Goal: Transaction & Acquisition: Purchase product/service

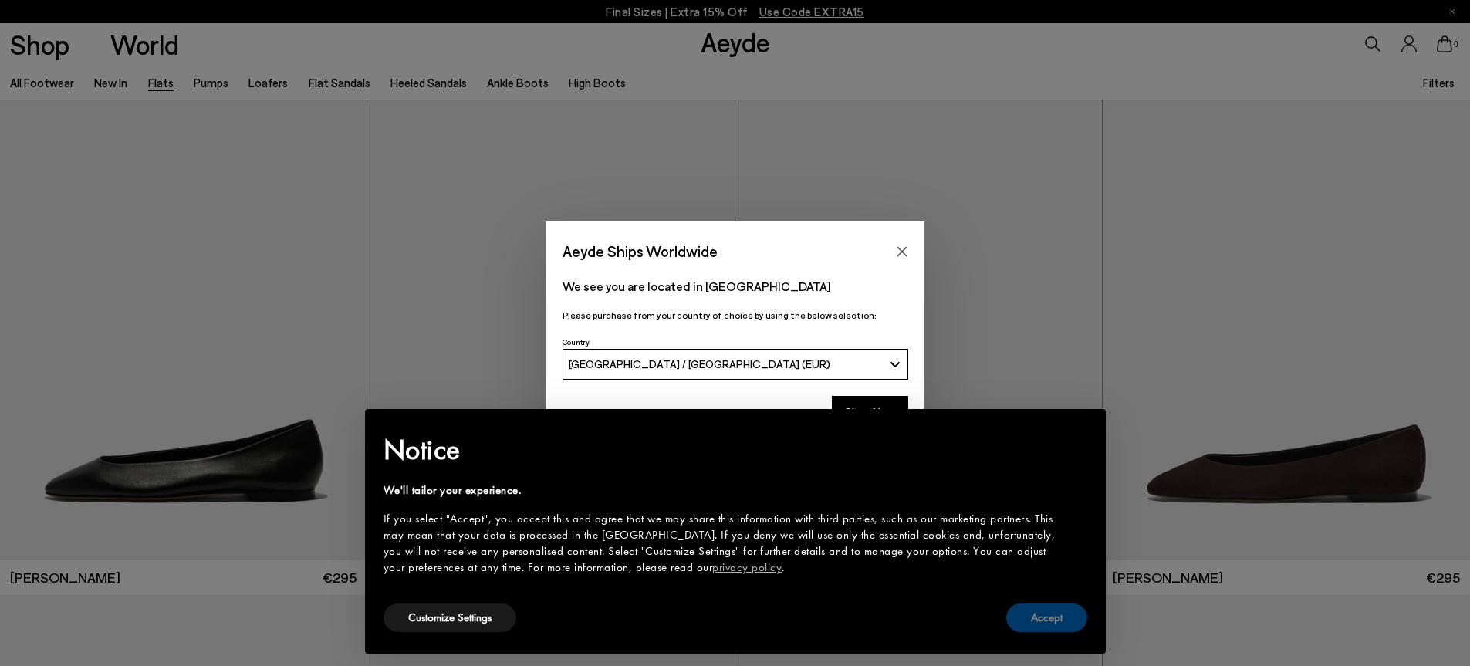
click at [1046, 614] on button "Accept" at bounding box center [1046, 617] width 81 height 29
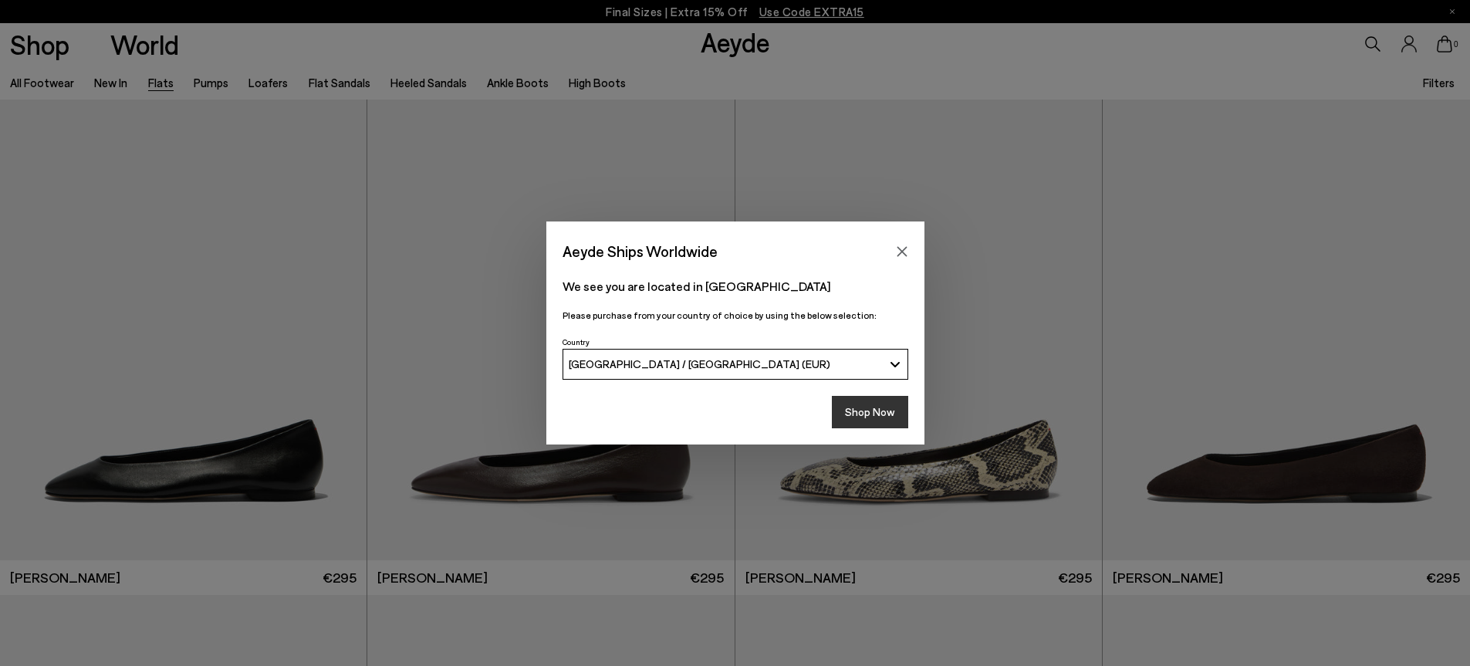
click at [878, 416] on button "Shop Now" at bounding box center [870, 412] width 76 height 32
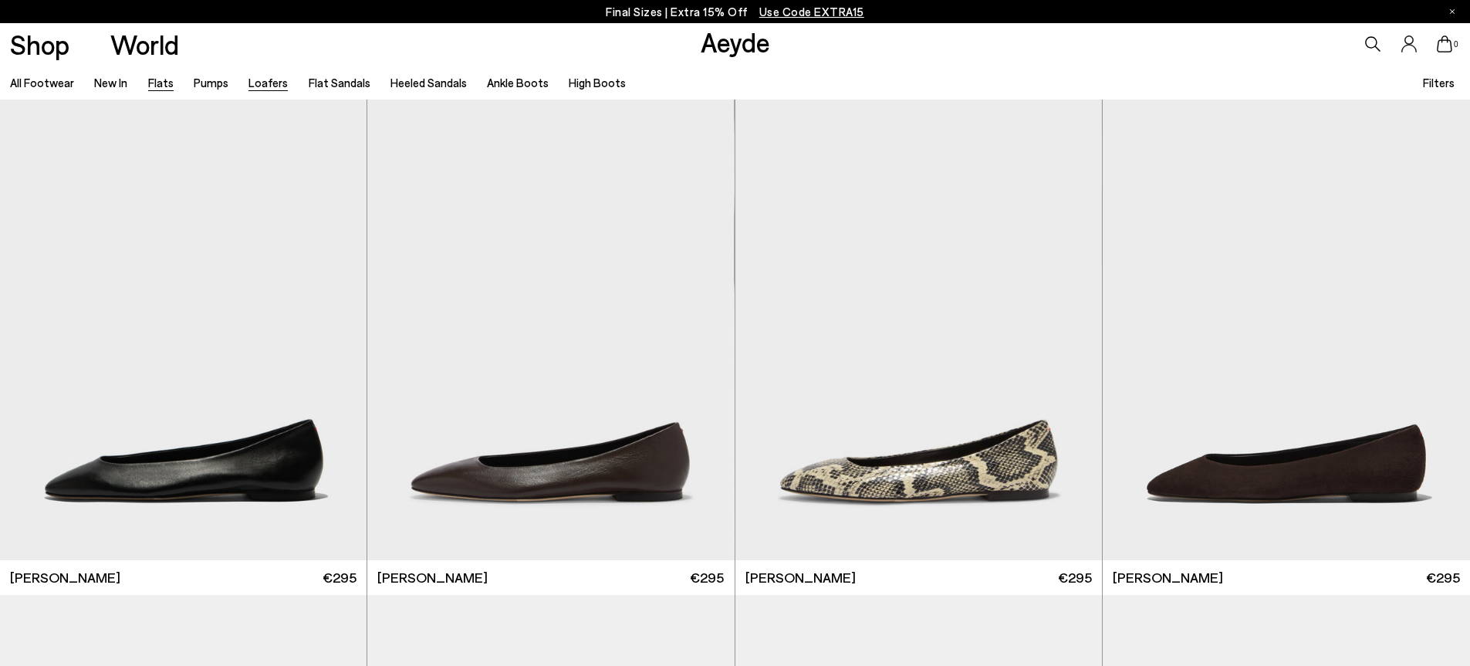
click at [269, 85] on link "Loafers" at bounding box center [267, 83] width 39 height 14
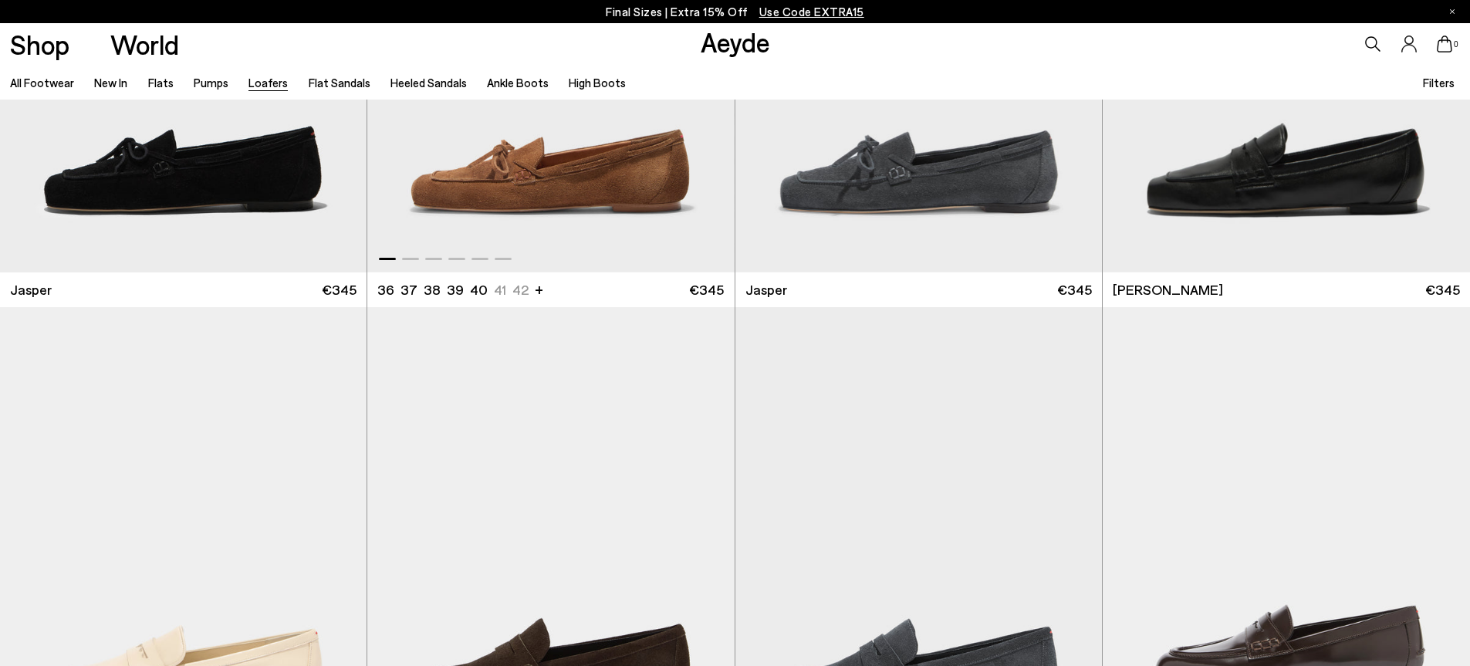
scroll to position [1080, 0]
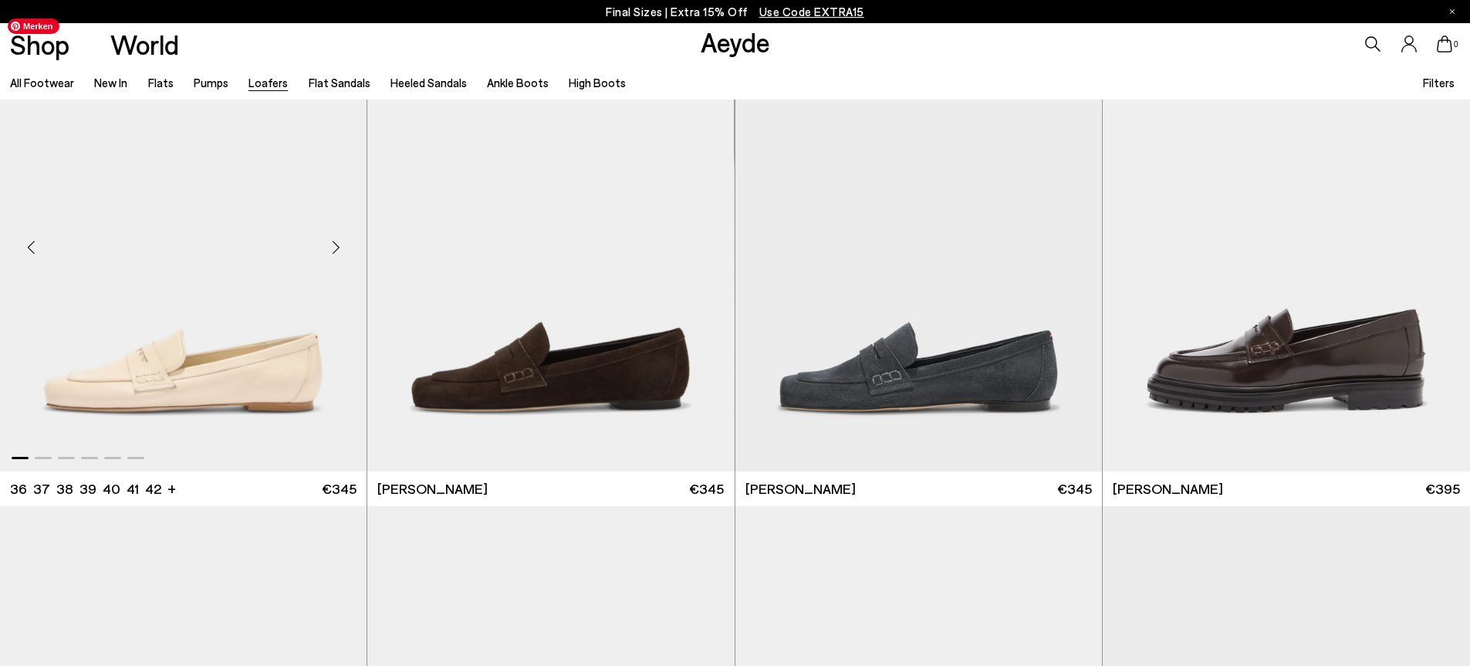
click at [259, 376] on img "1 / 6" at bounding box center [183, 241] width 367 height 461
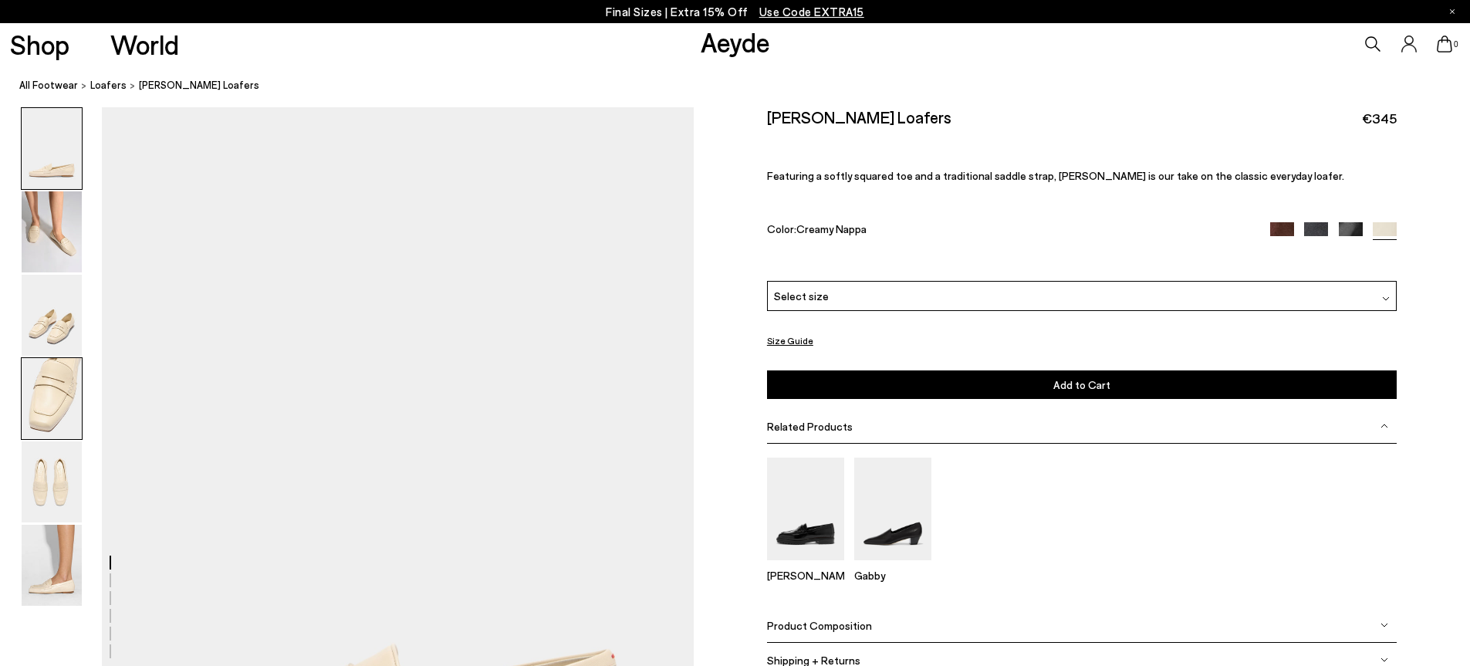
click at [42, 391] on img at bounding box center [52, 398] width 60 height 81
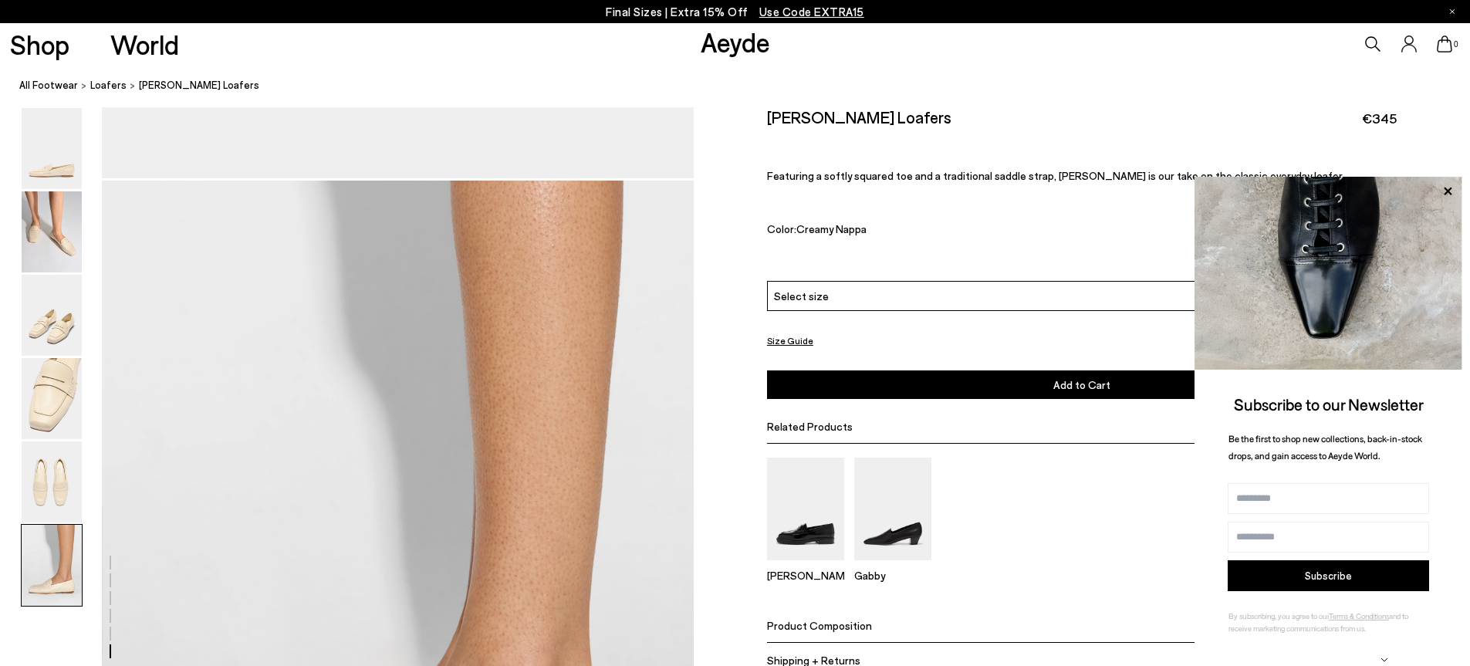
scroll to position [3841, 0]
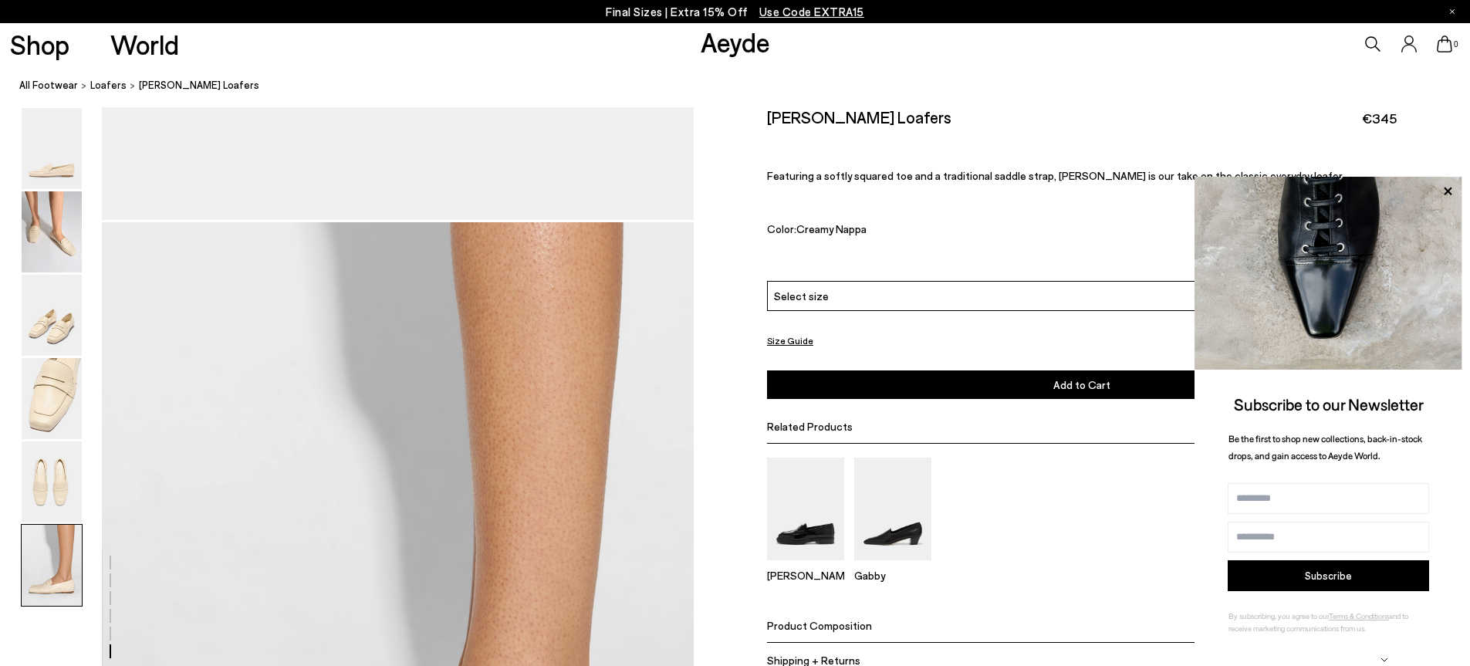
click at [977, 302] on div "Select size" at bounding box center [1082, 296] width 630 height 30
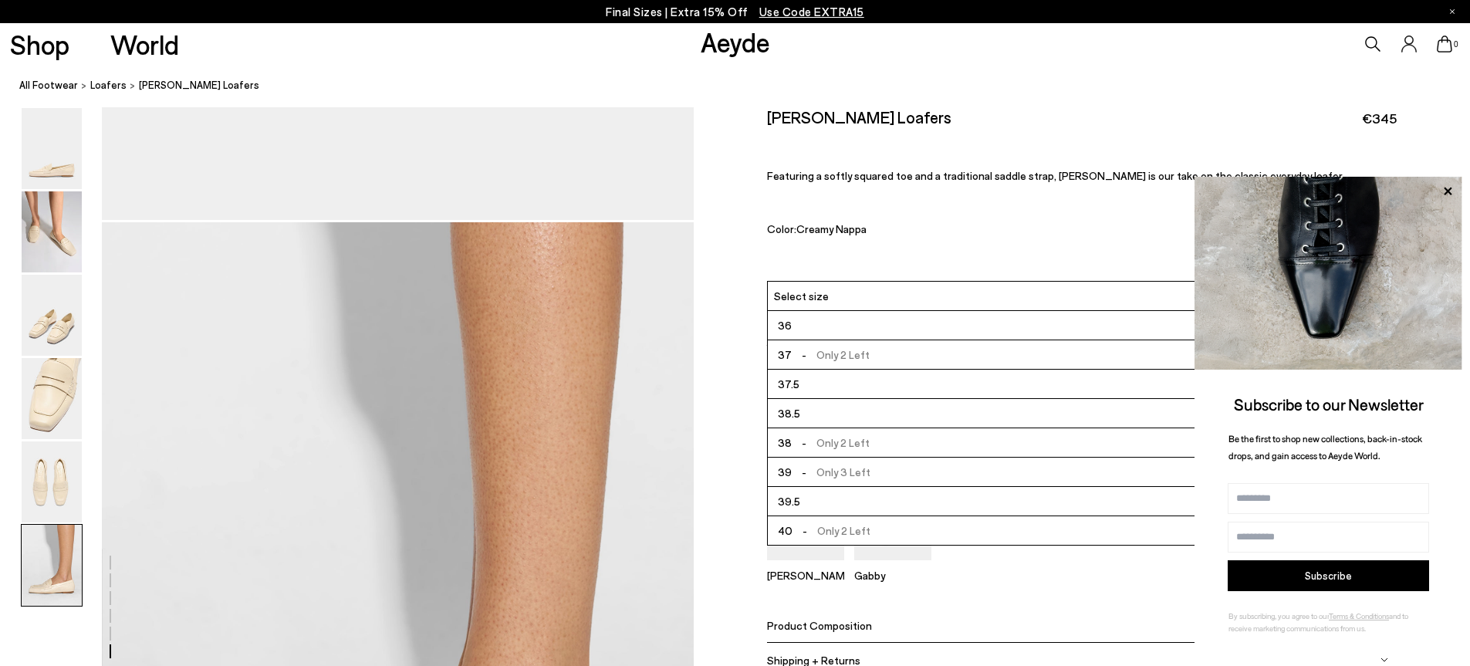
scroll to position [77, 0]
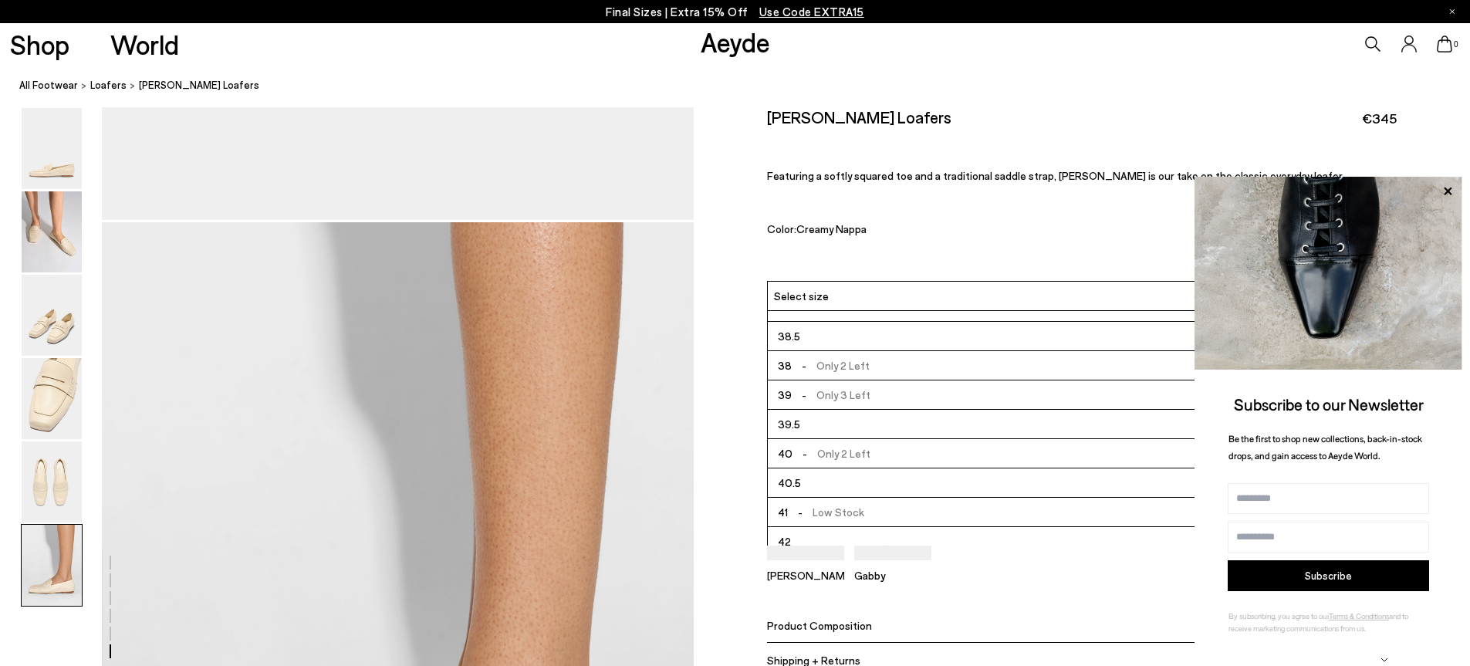
click at [837, 423] on li "39.5" at bounding box center [1082, 424] width 628 height 29
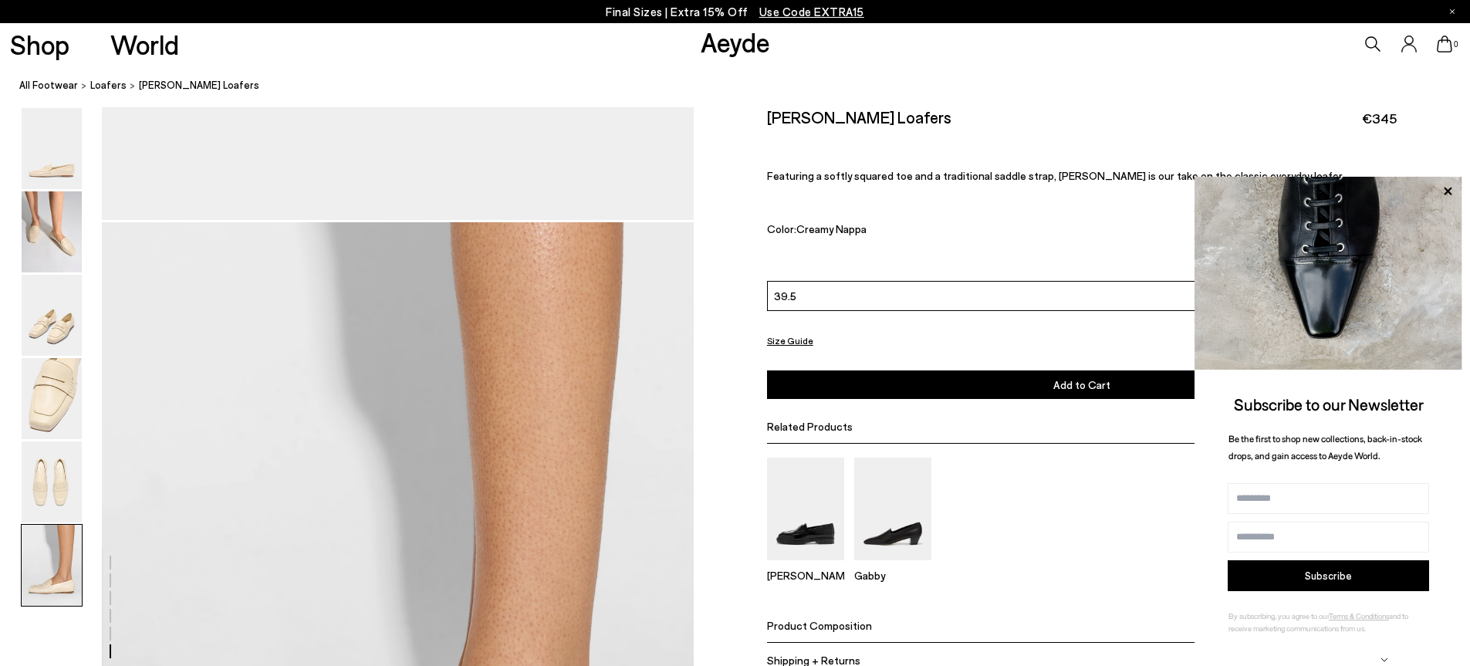
click at [1016, 387] on button "Add to Cart Select a Size First" at bounding box center [1082, 384] width 630 height 29
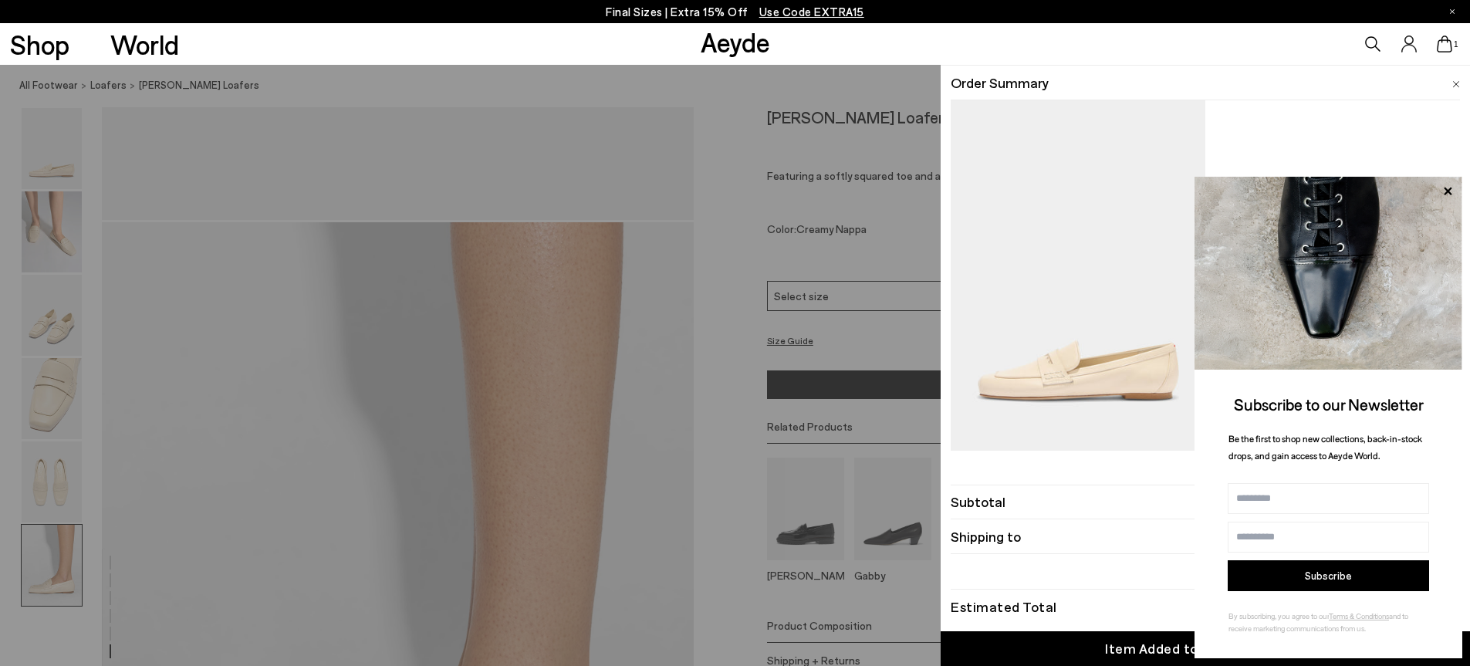
click at [1455, 82] on img at bounding box center [1456, 84] width 8 height 7
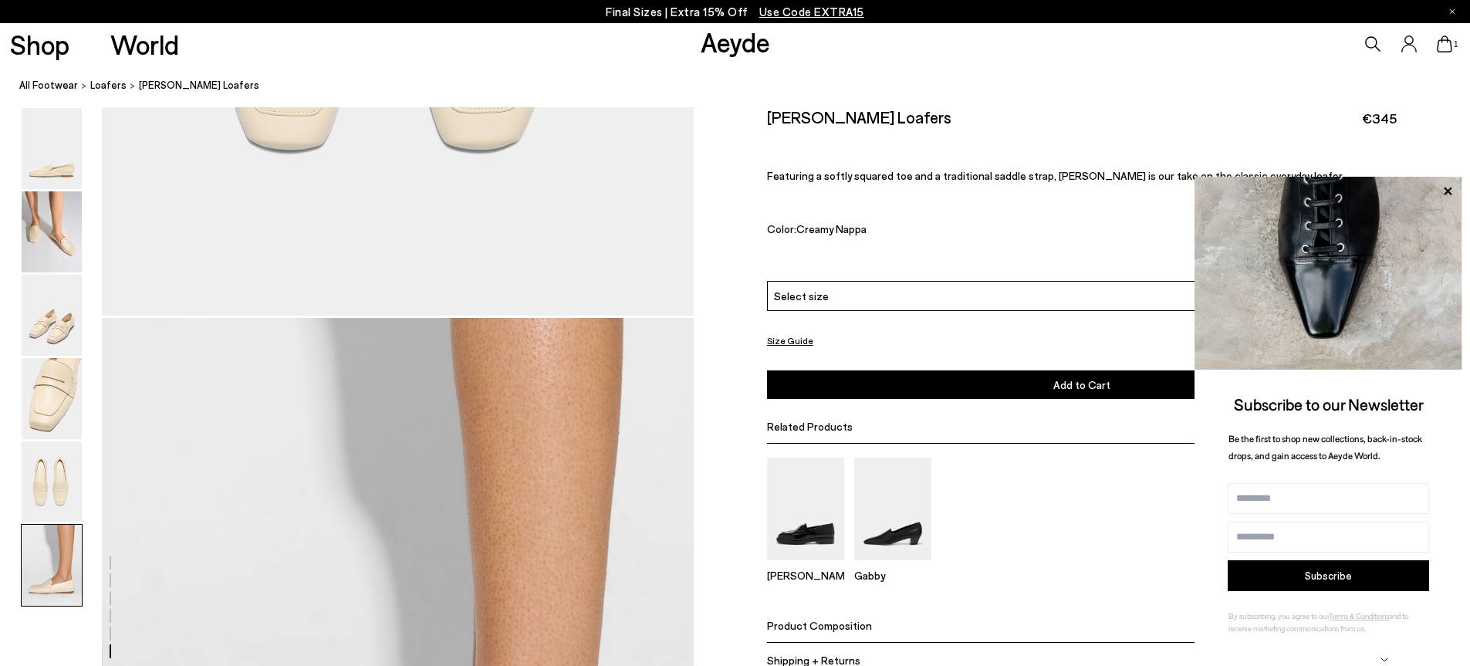
scroll to position [3609, 0]
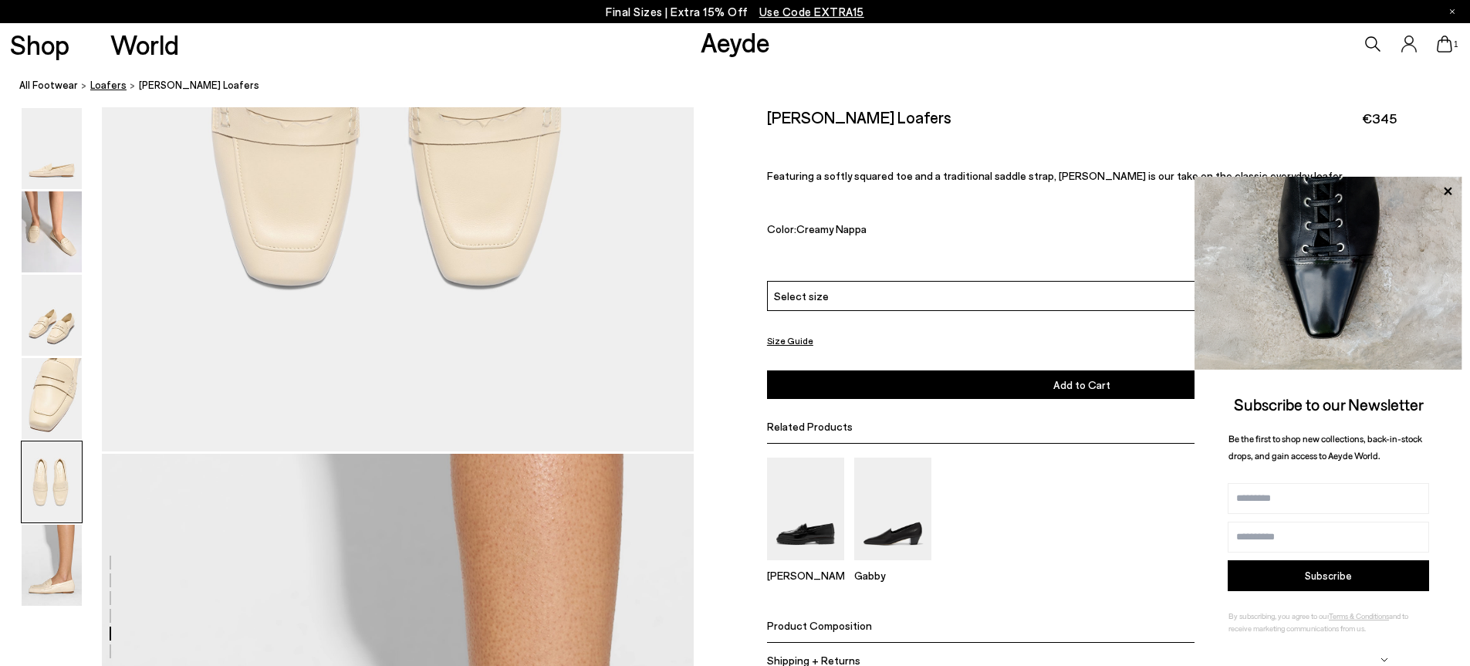
click at [98, 85] on span "Loafers" at bounding box center [108, 85] width 36 height 12
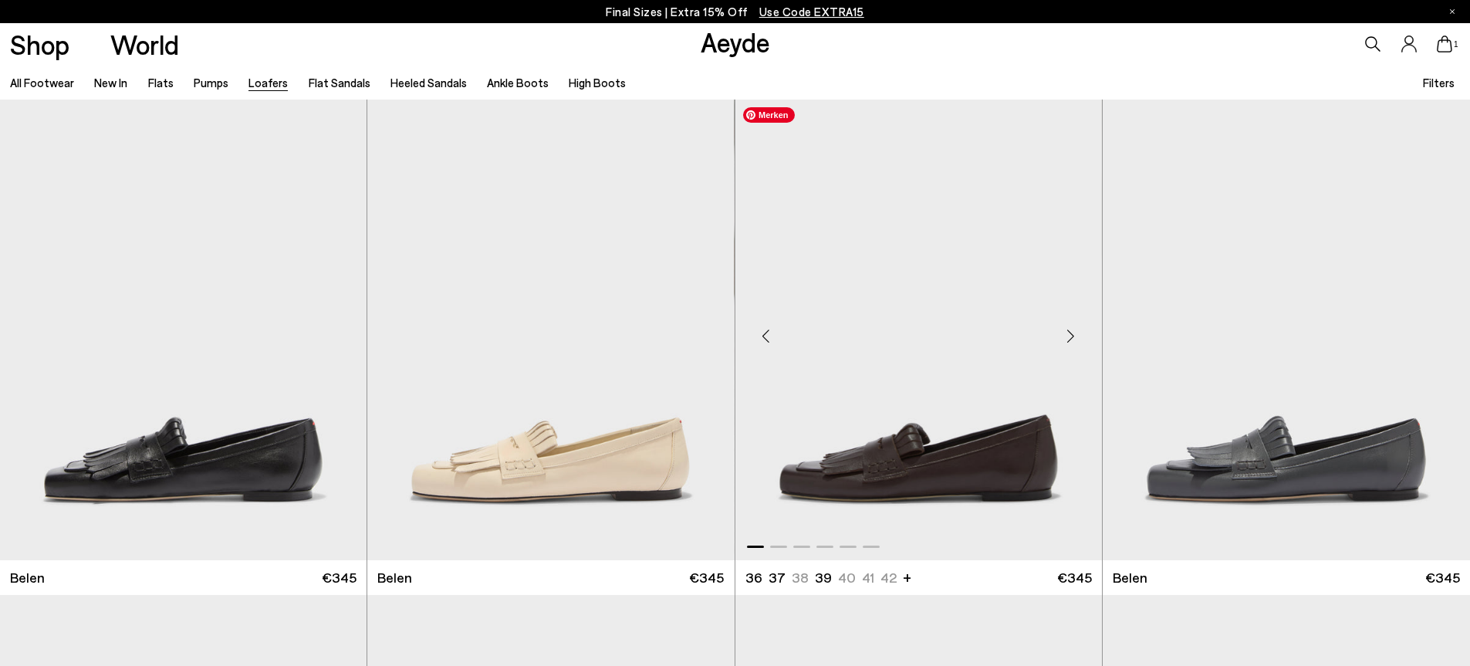
click at [823, 483] on img "1 / 6" at bounding box center [918, 330] width 367 height 461
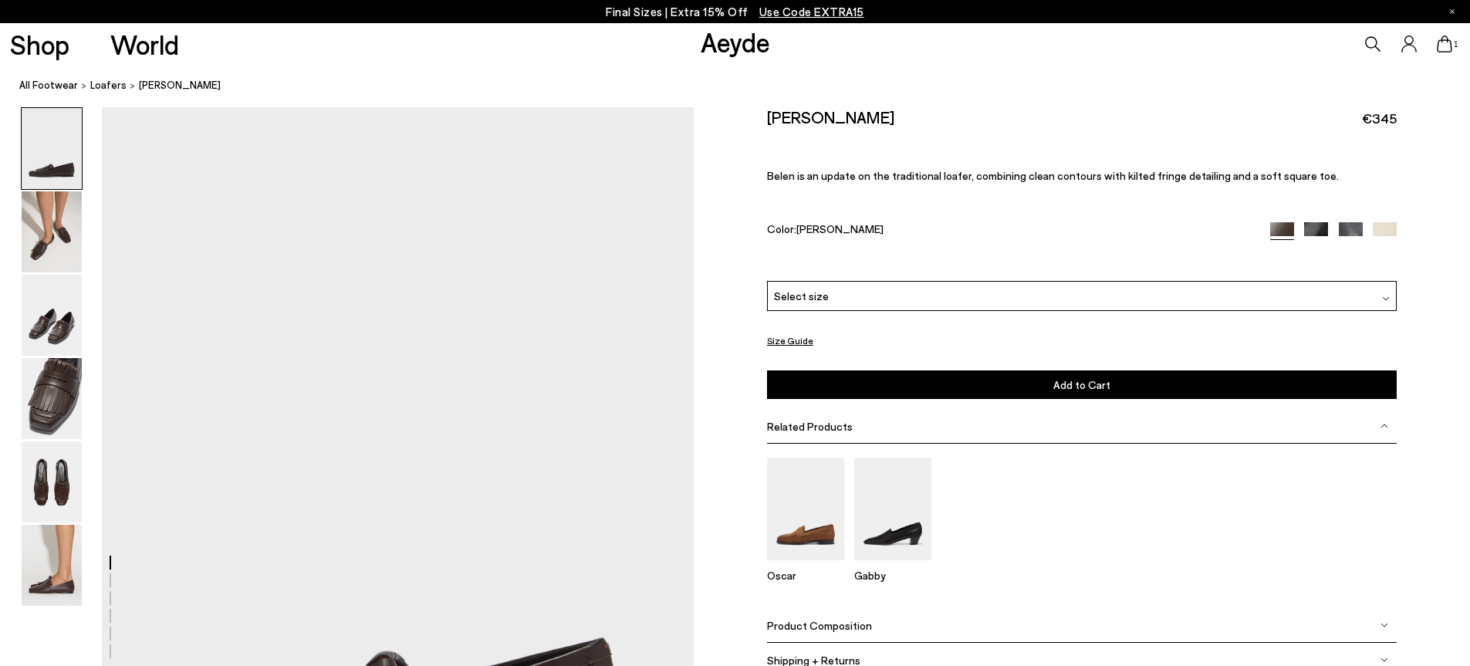
click at [888, 303] on div "Select size" at bounding box center [1082, 296] width 630 height 30
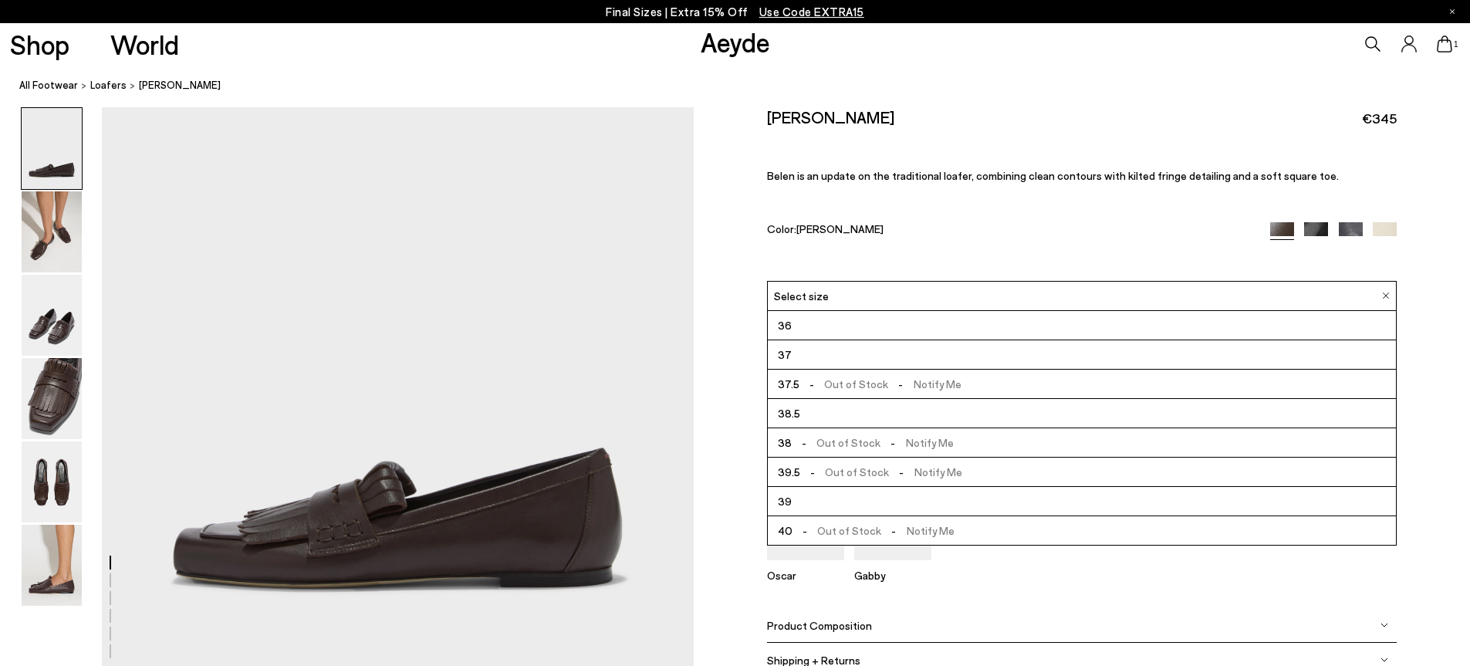
scroll to position [154, 0]
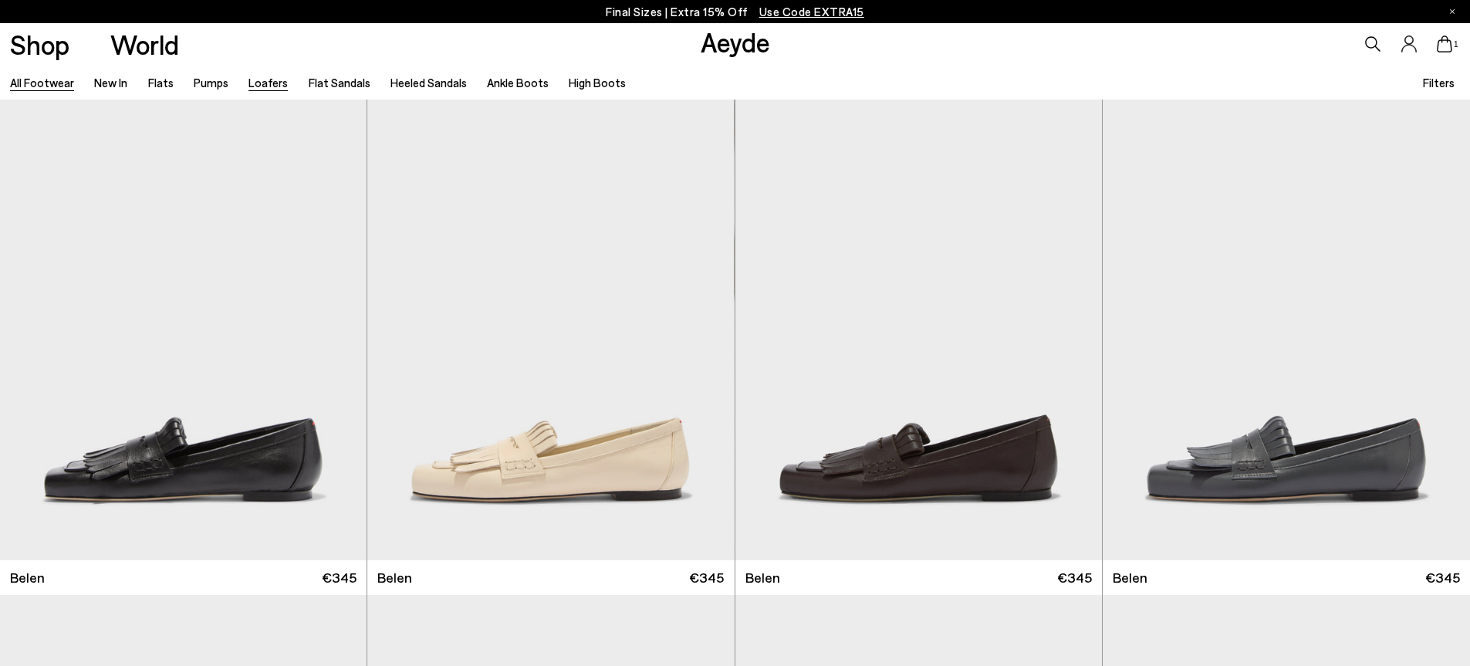
click at [30, 85] on link "All Footwear" at bounding box center [42, 83] width 64 height 14
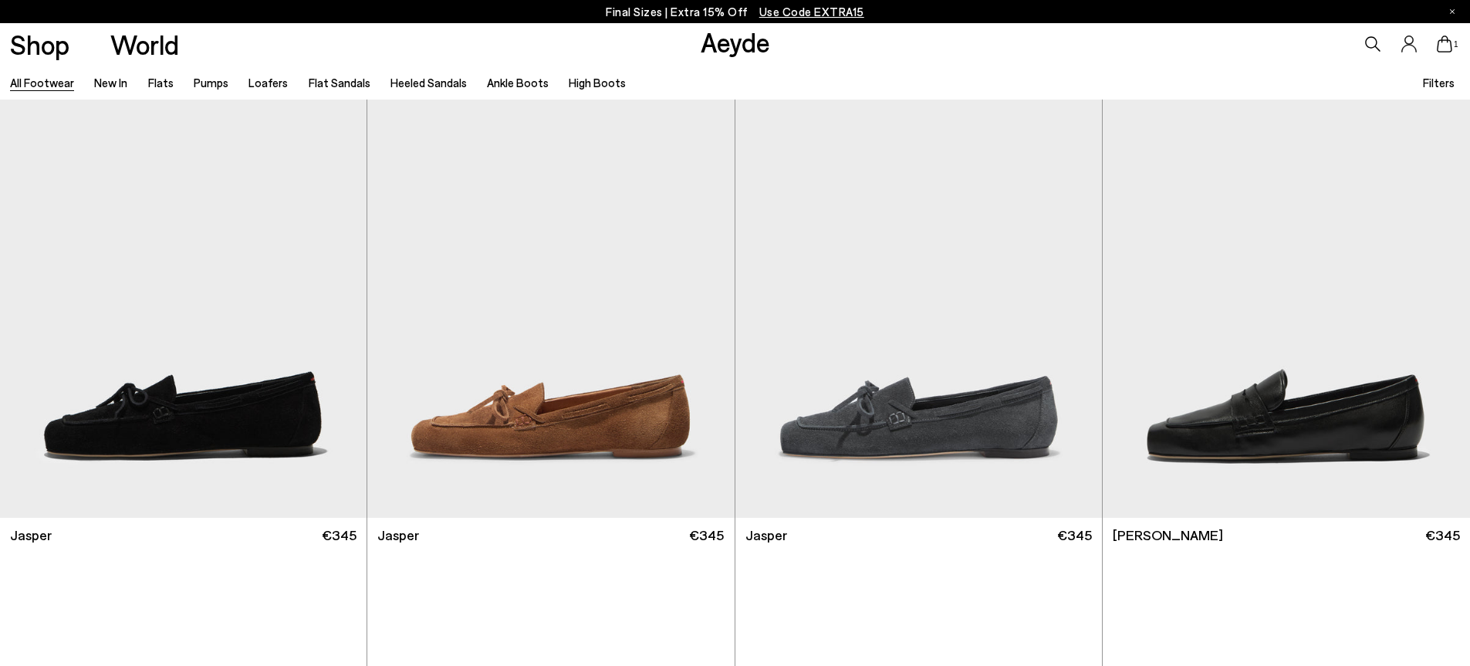
scroll to position [540, 0]
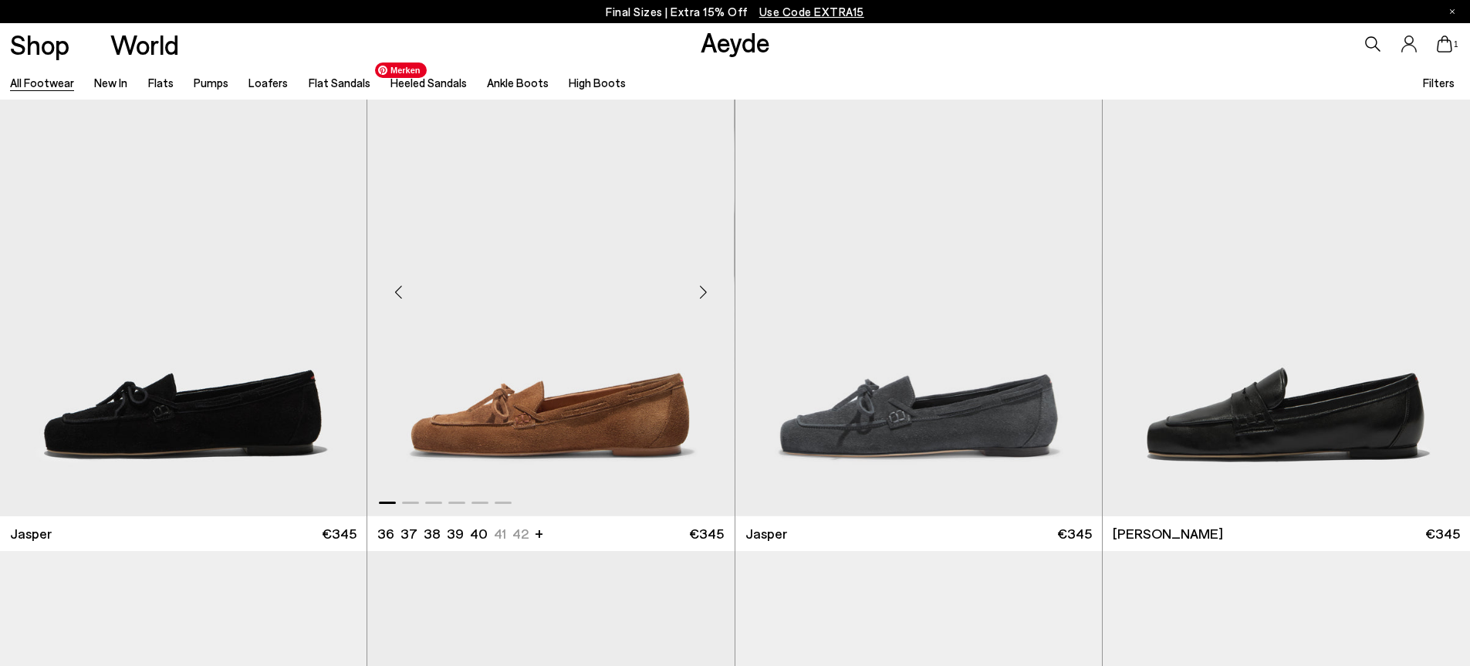
click at [577, 388] on img "1 / 6" at bounding box center [550, 285] width 367 height 461
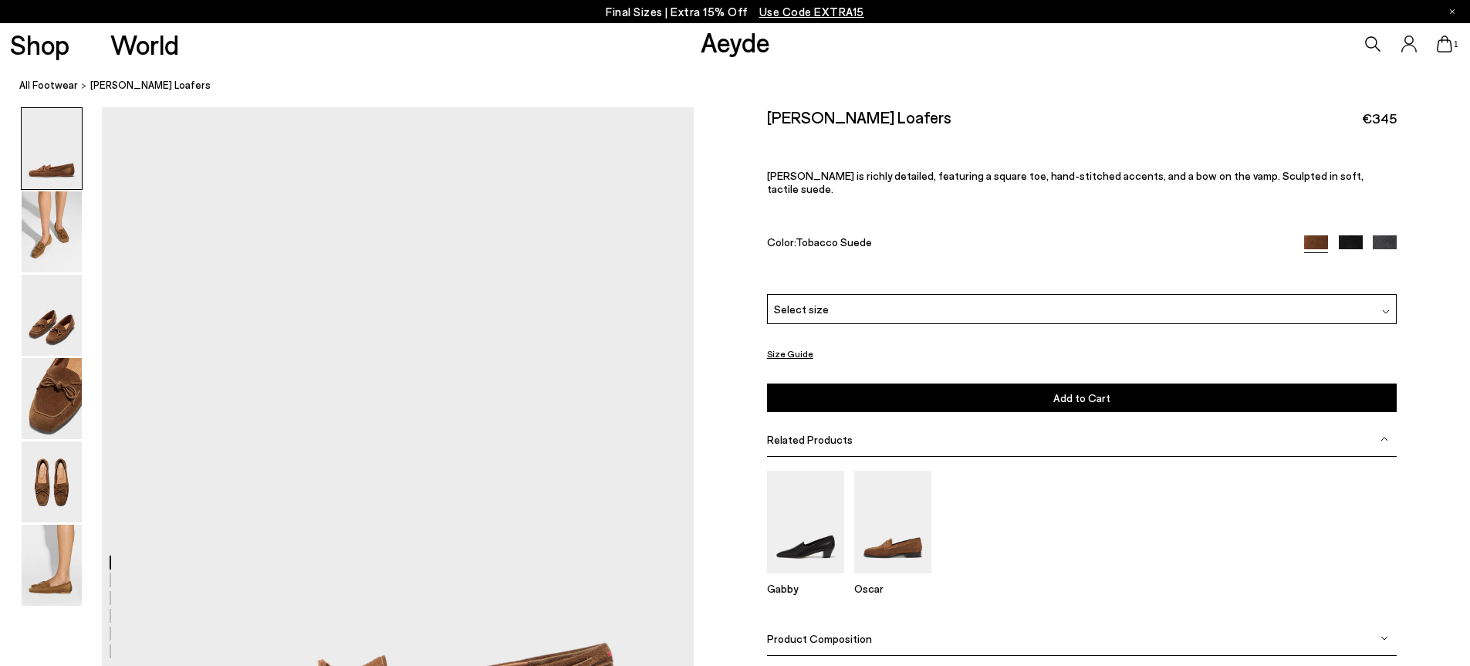
click at [894, 294] on div "Select size" at bounding box center [1082, 309] width 630 height 30
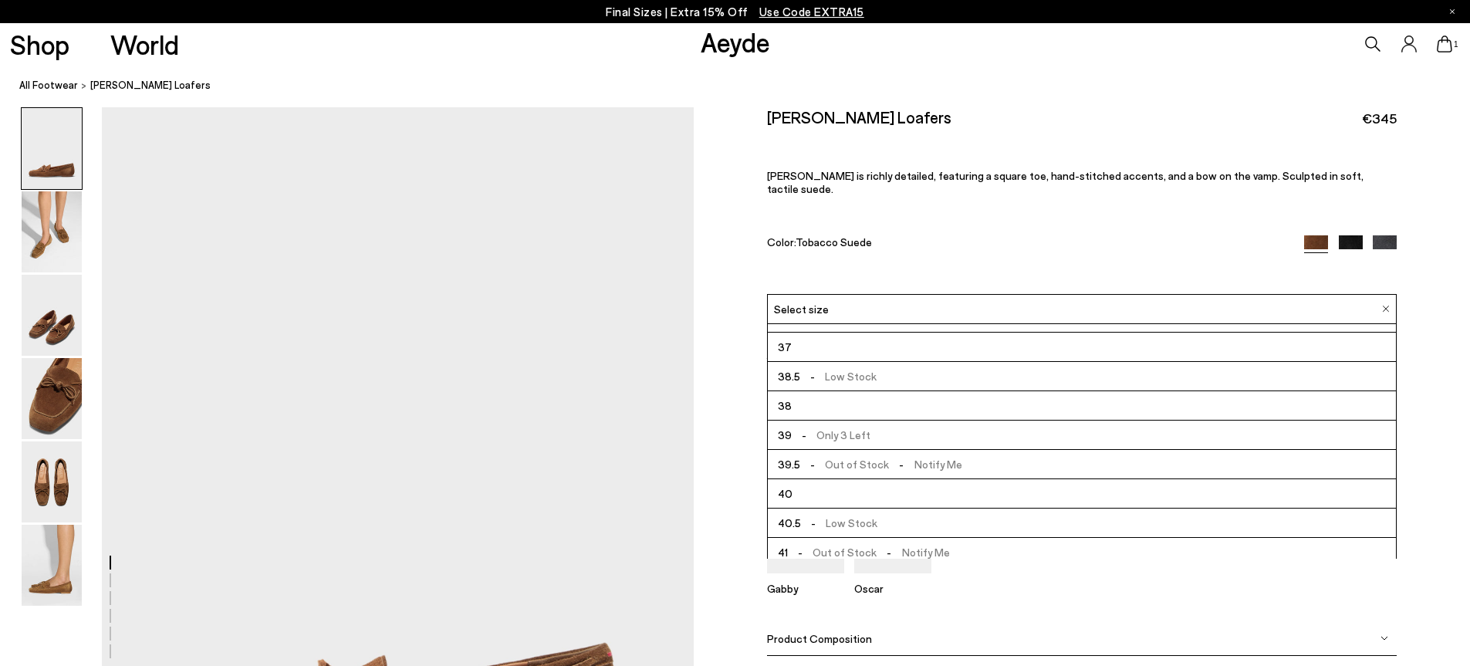
scroll to position [88, 0]
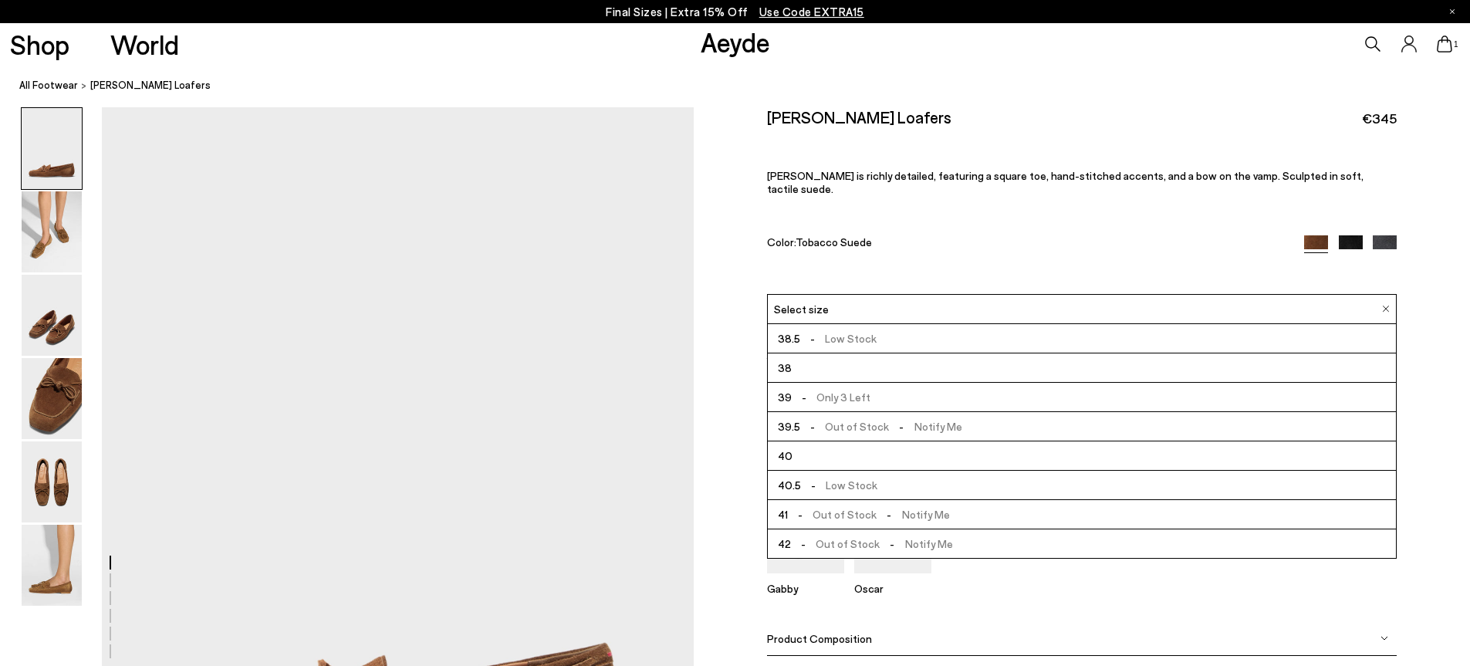
click at [832, 441] on li "40" at bounding box center [1082, 455] width 628 height 29
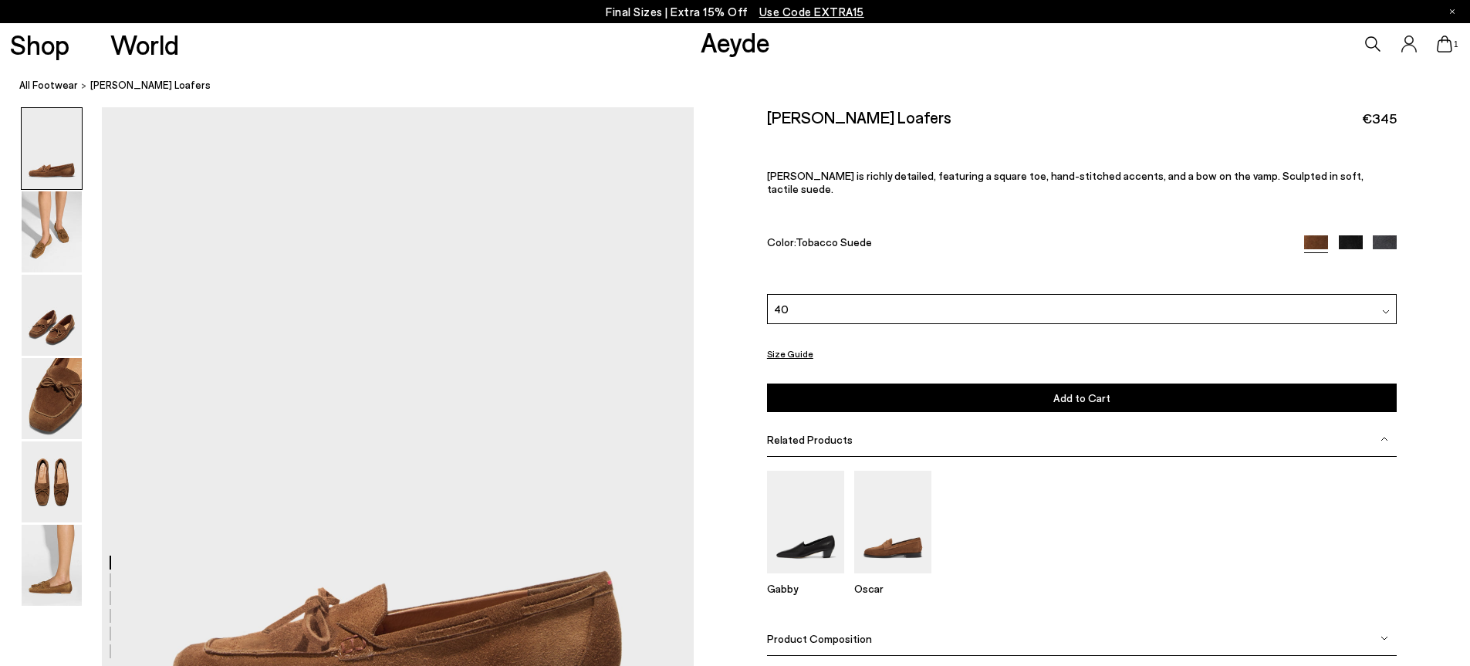
scroll to position [154, 0]
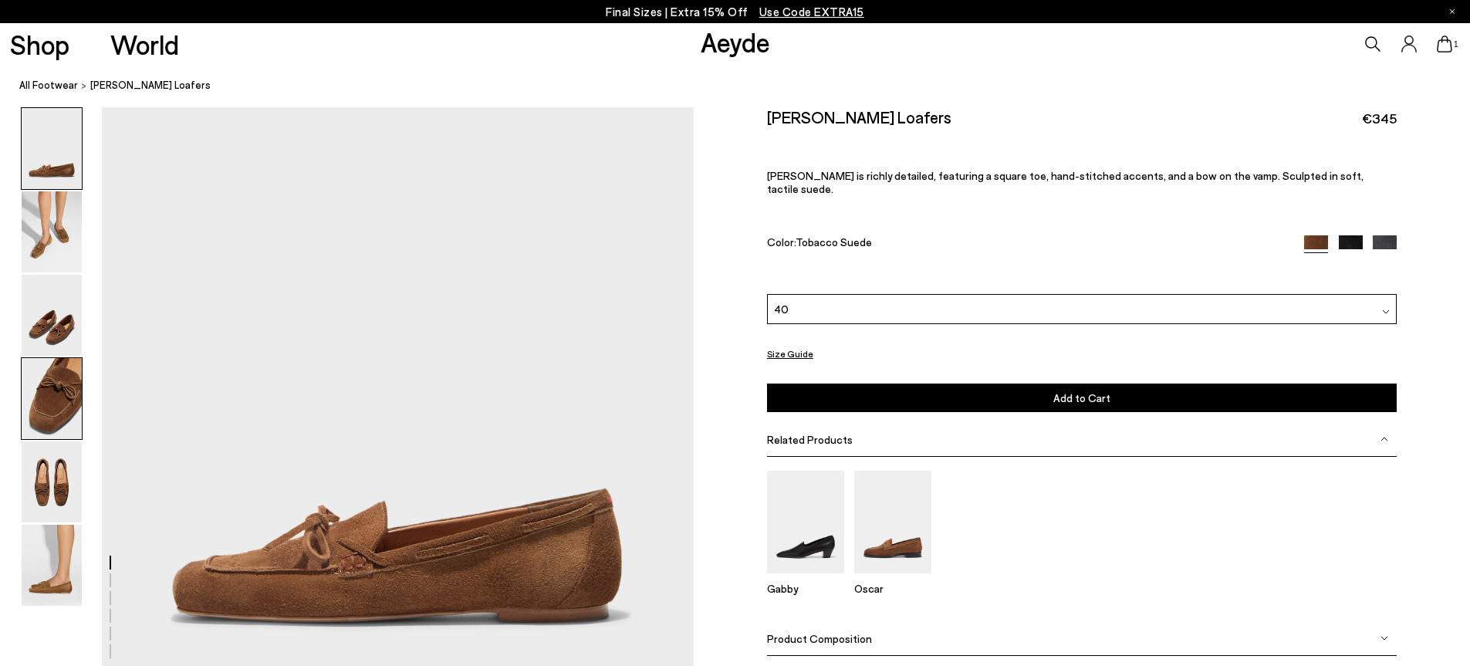
click at [54, 407] on img at bounding box center [52, 398] width 60 height 81
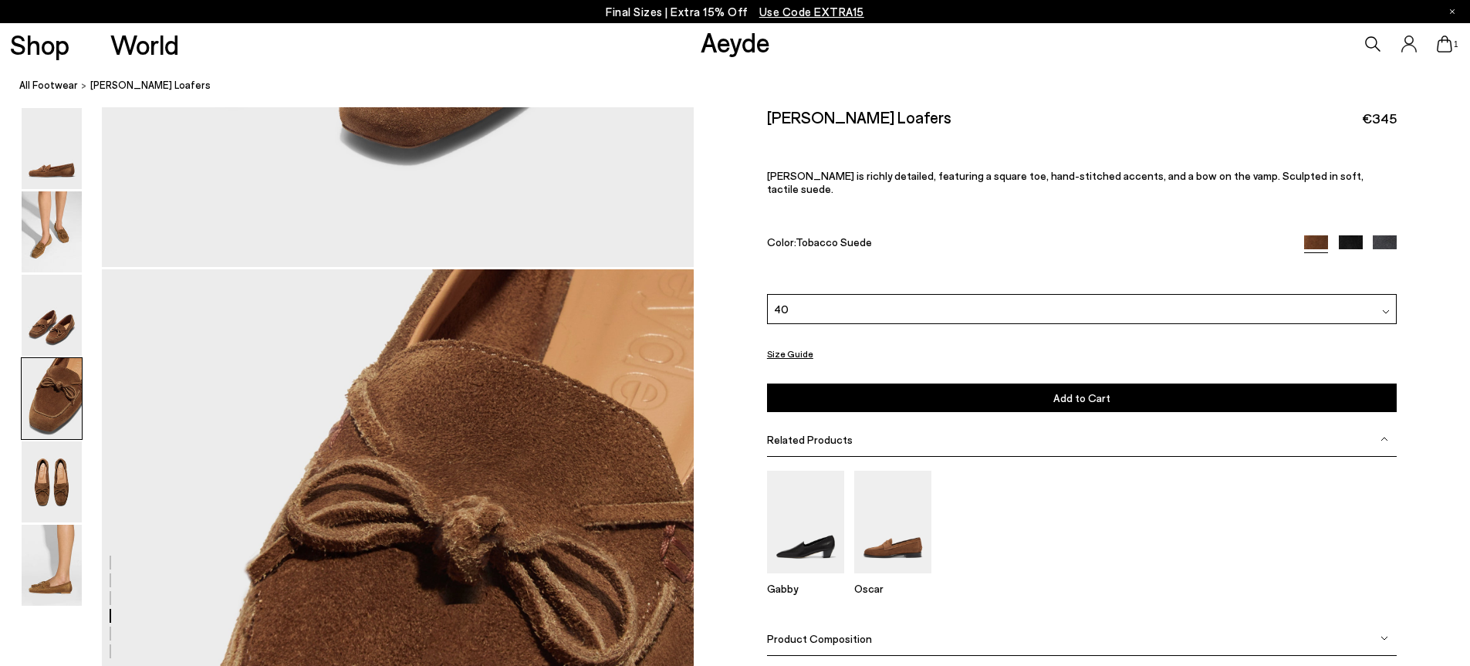
scroll to position [2375, 0]
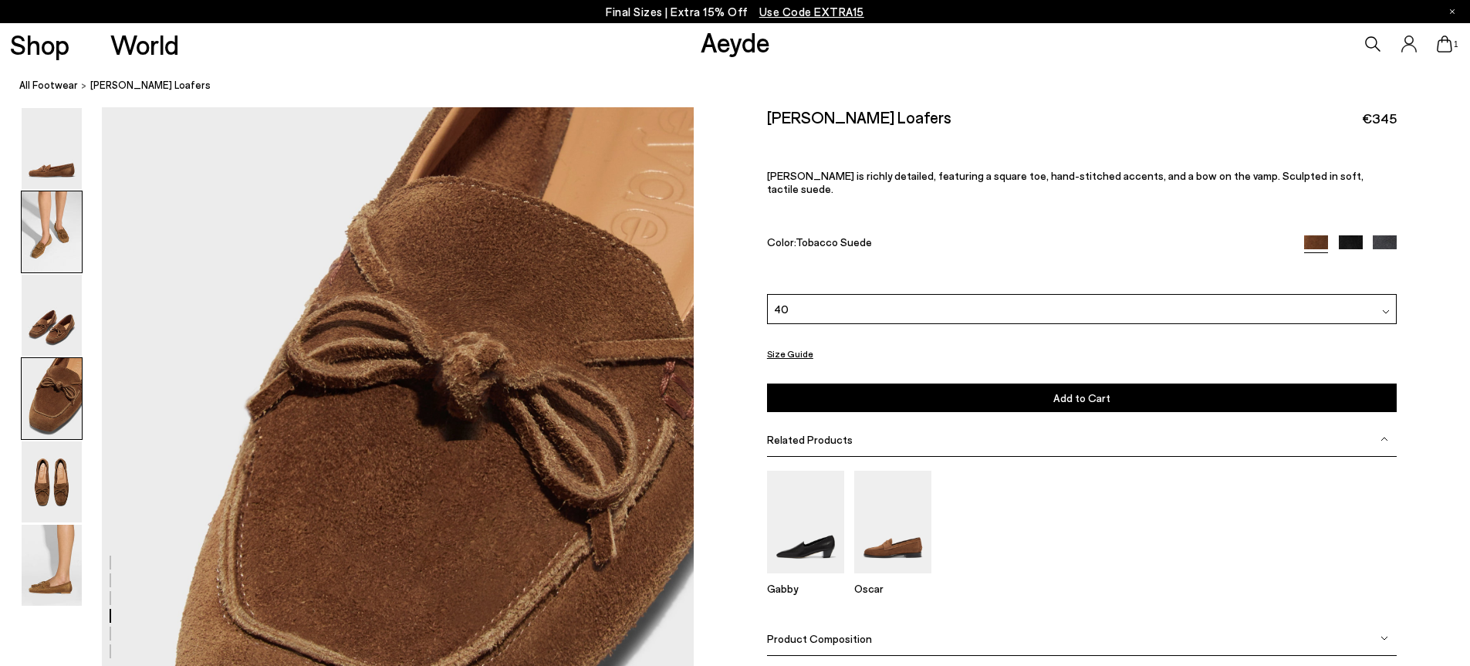
click at [71, 248] on img at bounding box center [52, 231] width 60 height 81
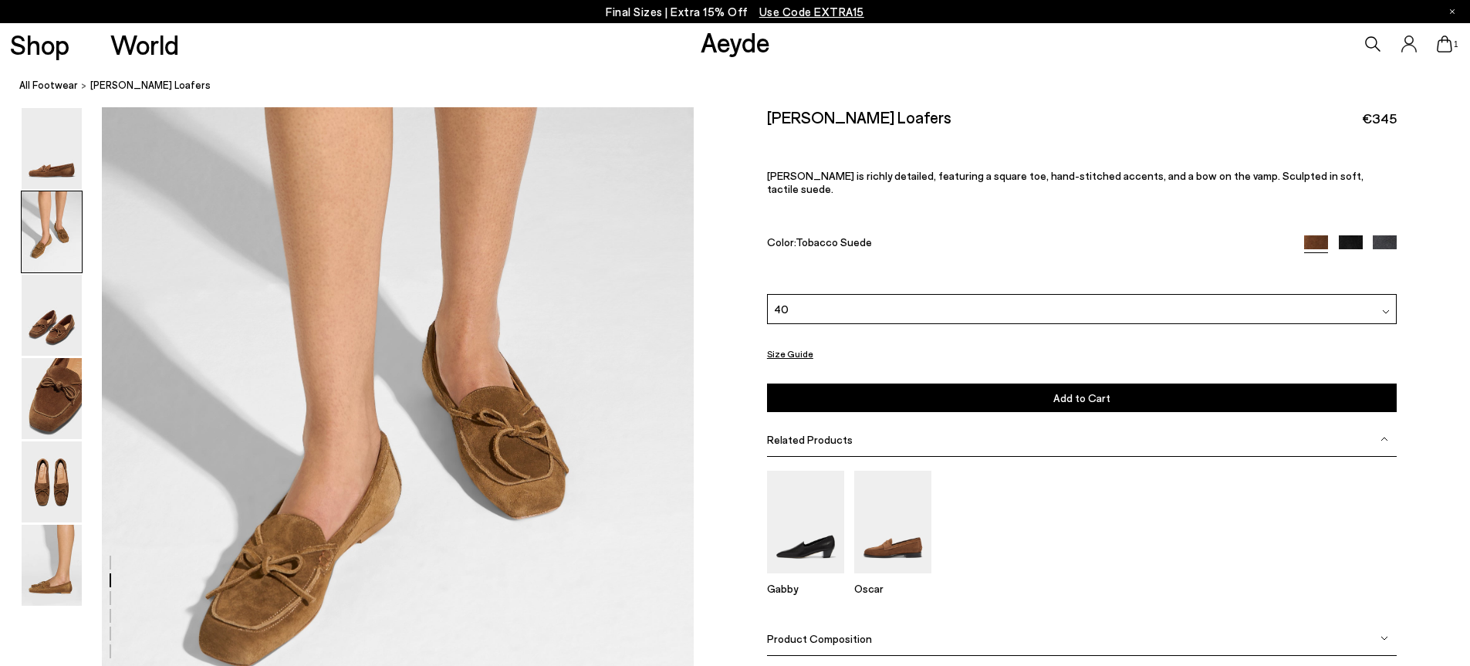
scroll to position [793, 0]
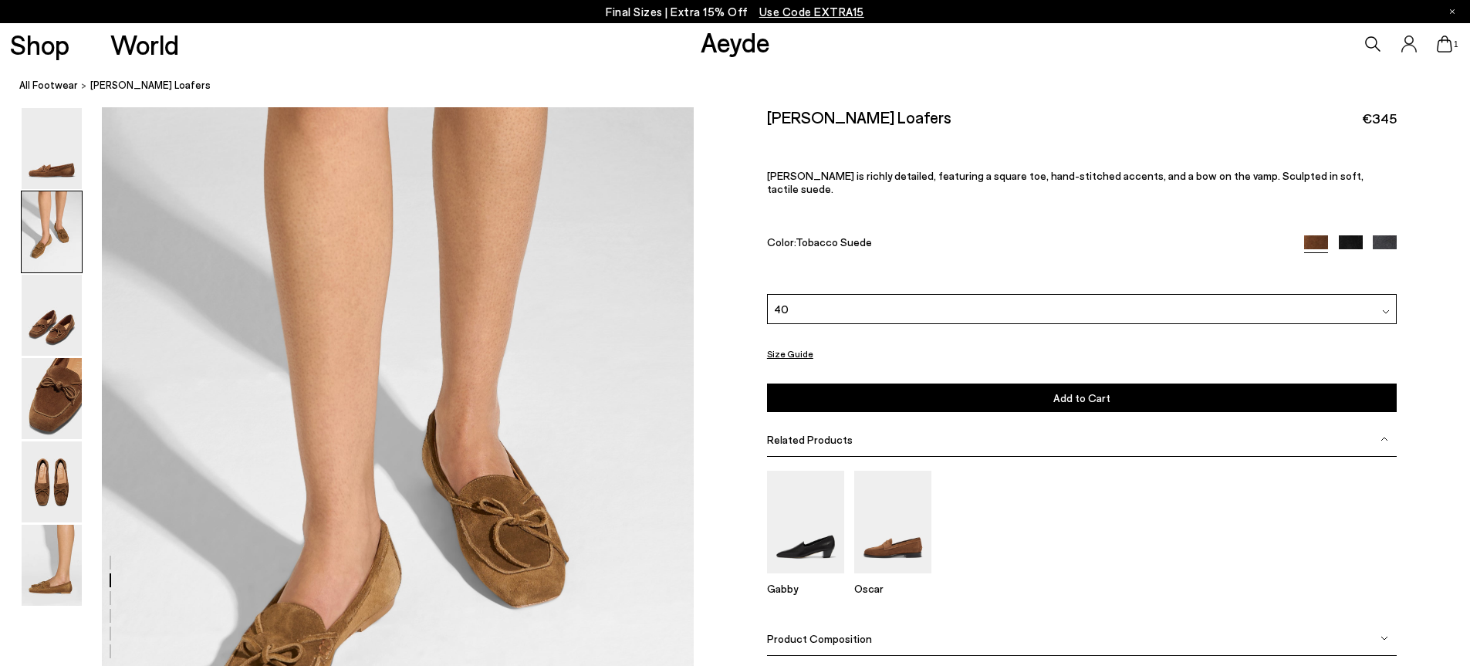
click at [1064, 391] on span "Add to Cart" at bounding box center [1081, 397] width 57 height 13
